Goal: Communication & Community: Answer question/provide support

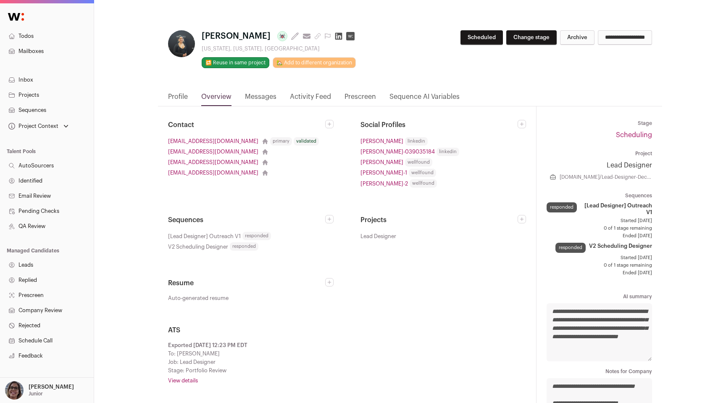
click at [269, 92] on link "Messages" at bounding box center [261, 99] width 32 height 14
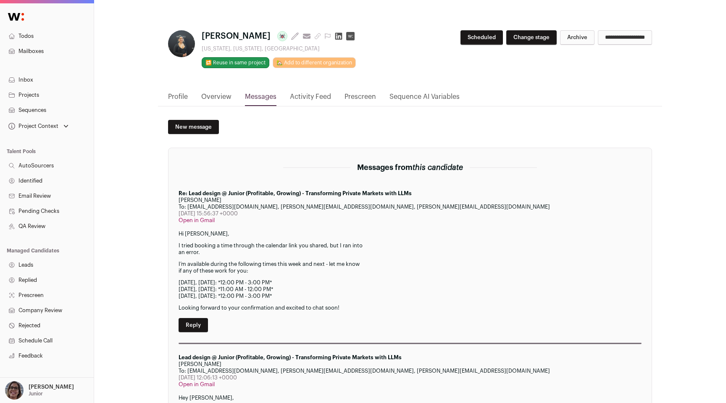
scroll to position [210, 0]
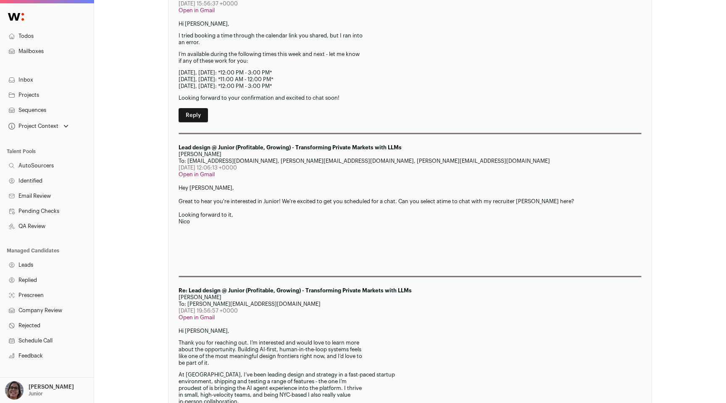
drag, startPoint x: 177, startPoint y: 146, endPoint x: 413, endPoint y: 148, distance: 235.8
click at [413, 148] on section "Messages from this candidate Re: Lead design @ Junior (Profitable, Growing) - T…" at bounding box center [410, 309] width 484 height 743
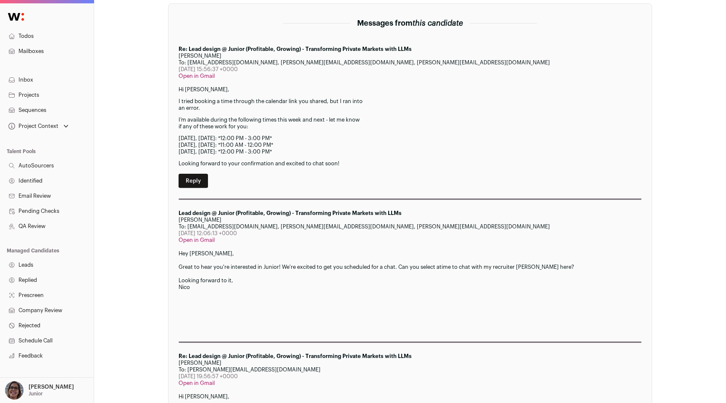
scroll to position [143, 0]
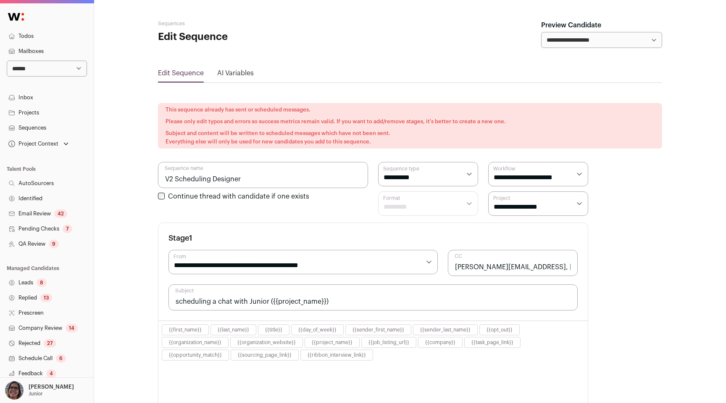
select select "****"
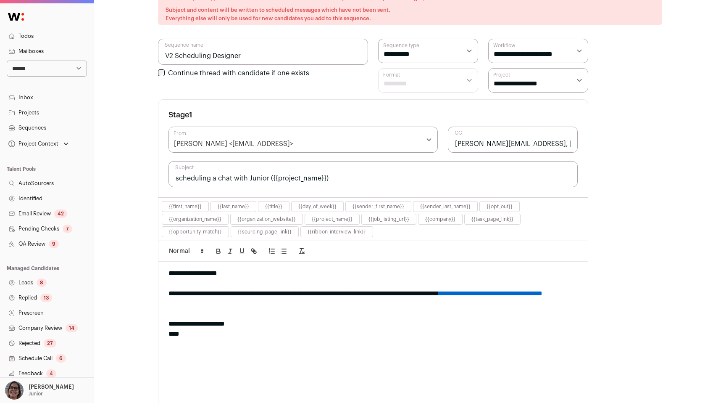
scroll to position [231, 0]
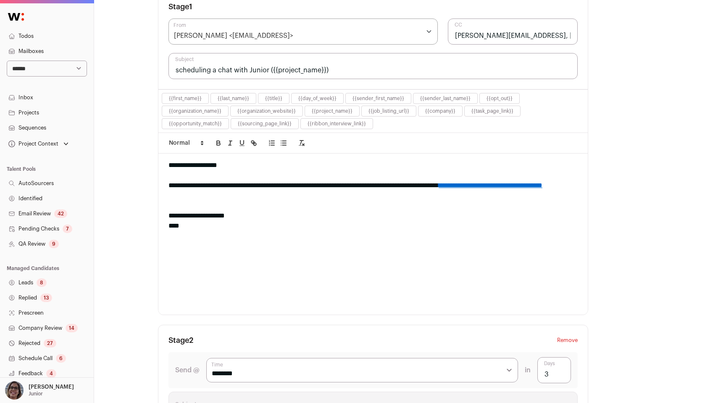
click at [499, 229] on div "****" at bounding box center [373, 226] width 409 height 10
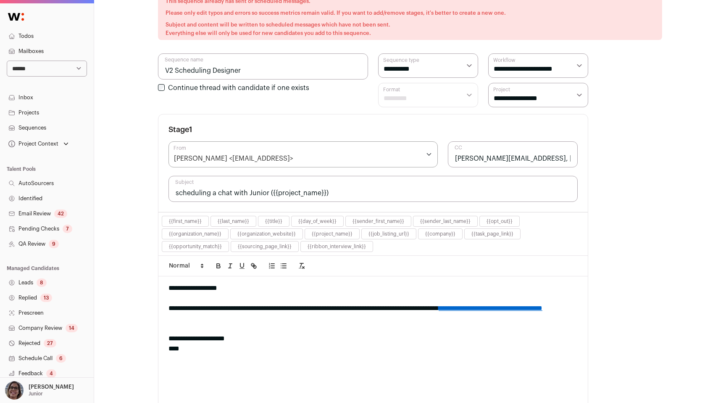
scroll to position [128, 0]
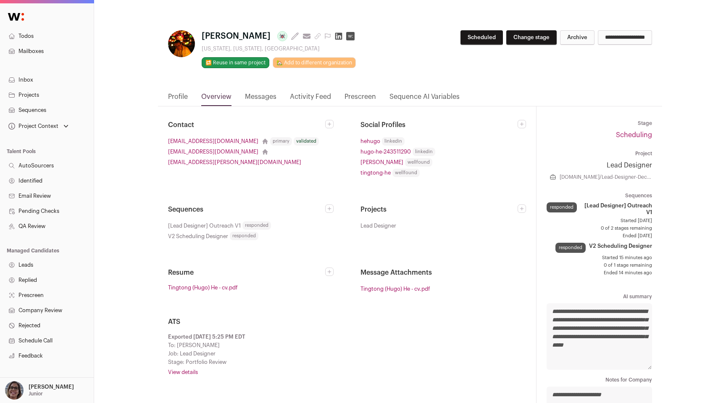
click at [271, 97] on link "Messages" at bounding box center [261, 99] width 32 height 14
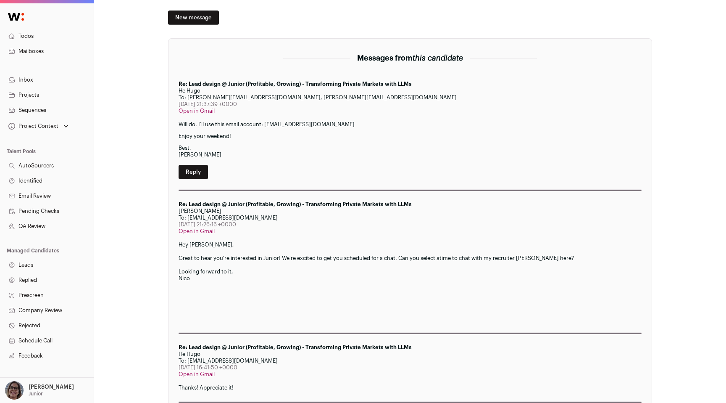
scroll to position [118, 0]
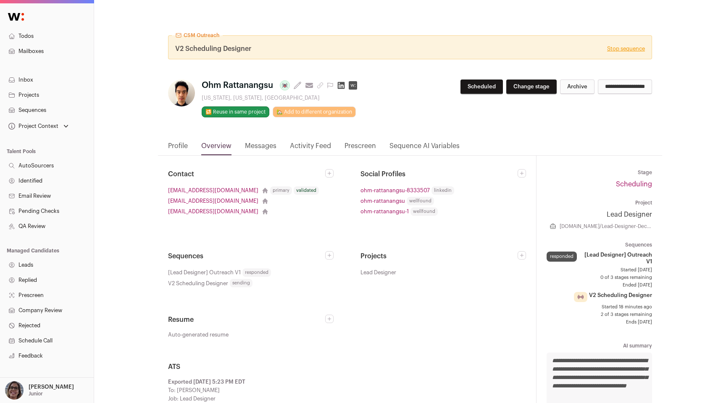
click at [267, 149] on link "Messages" at bounding box center [261, 148] width 32 height 14
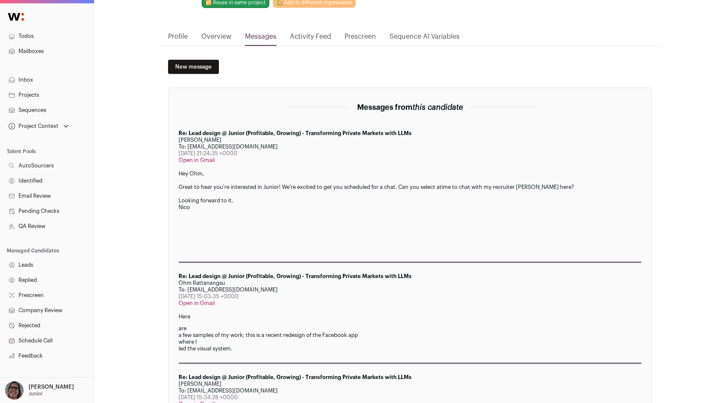
scroll to position [111, 0]
